Goal: Task Accomplishment & Management: Use online tool/utility

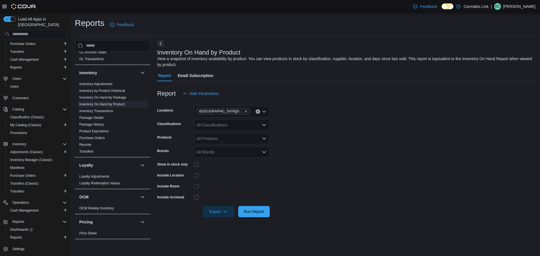
scroll to position [225, 0]
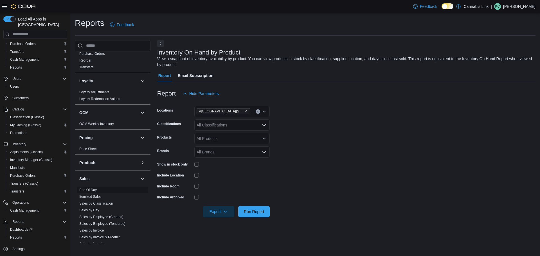
click at [98, 187] on span "End Of Day" at bounding box center [112, 190] width 71 height 7
click at [92, 191] on link "End Of Day" at bounding box center [87, 190] width 17 height 4
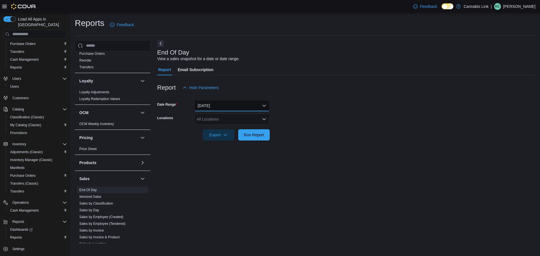
click at [239, 105] on button "[DATE]" at bounding box center [231, 105] width 75 height 11
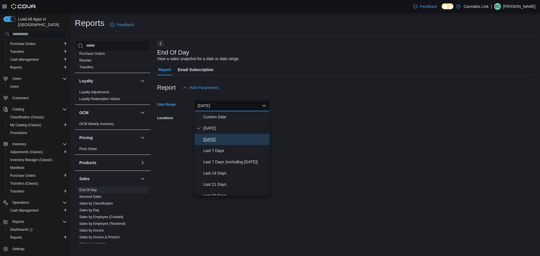
click at [223, 137] on span "[DATE]" at bounding box center [235, 139] width 64 height 7
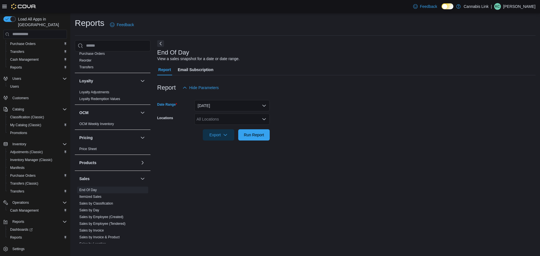
click at [227, 117] on div "All Locations" at bounding box center [231, 119] width 75 height 11
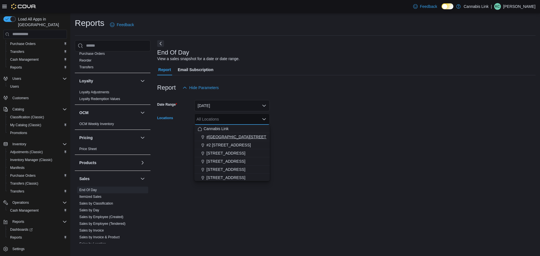
click at [234, 136] on span "#[GEOGRAPHIC_DATA][STREET_ADDRESS]" at bounding box center [247, 137] width 82 height 6
click at [331, 113] on form "Date Range [DATE] Locations #[GEOGRAPHIC_DATA][STREET_ADDRESS] Combo box. Selec…" at bounding box center [346, 116] width 378 height 47
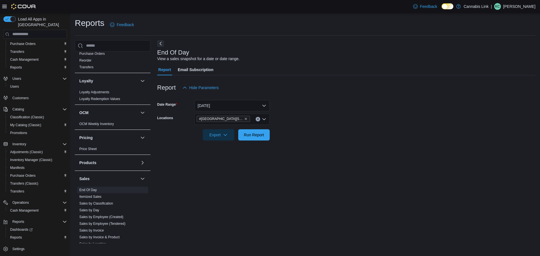
click at [220, 129] on div at bounding box center [346, 127] width 378 height 5
click at [222, 138] on span "Export" at bounding box center [218, 134] width 25 height 11
click at [227, 157] on span "Export to Pdf" at bounding box center [219, 157] width 25 height 5
